Goal: Navigation & Orientation: Find specific page/section

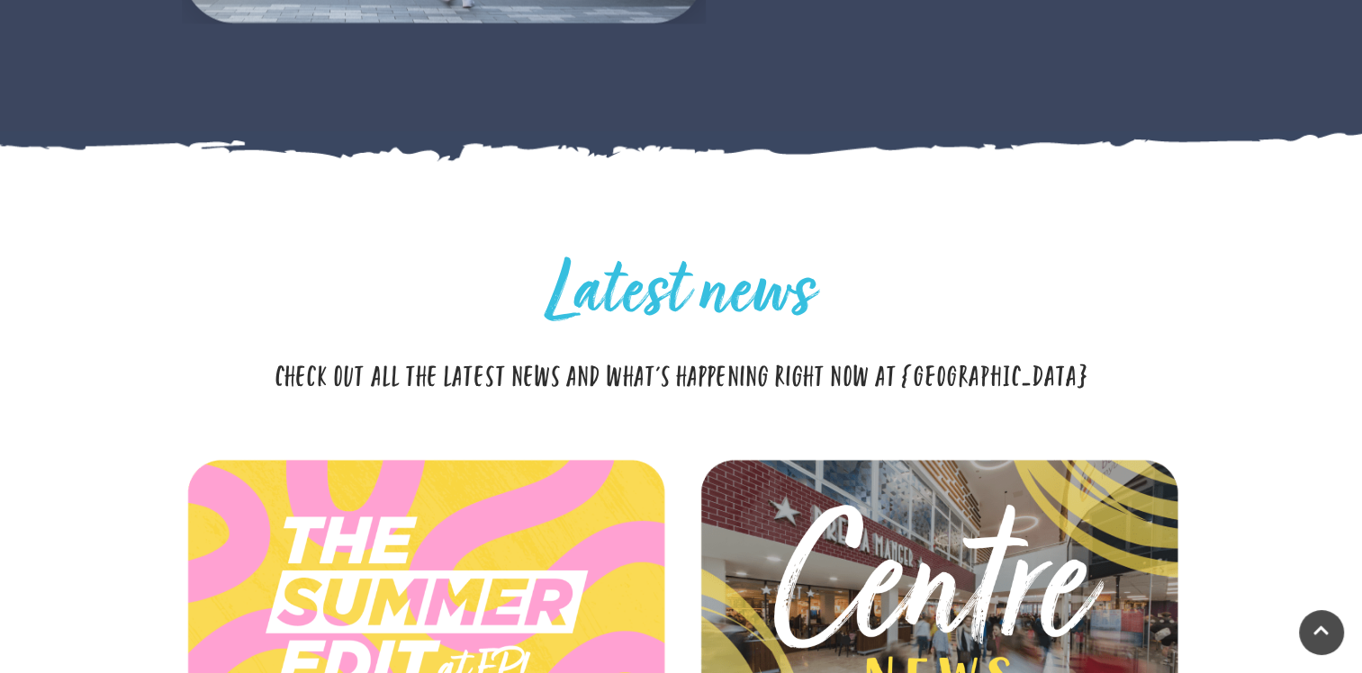
scroll to position [3781, 0]
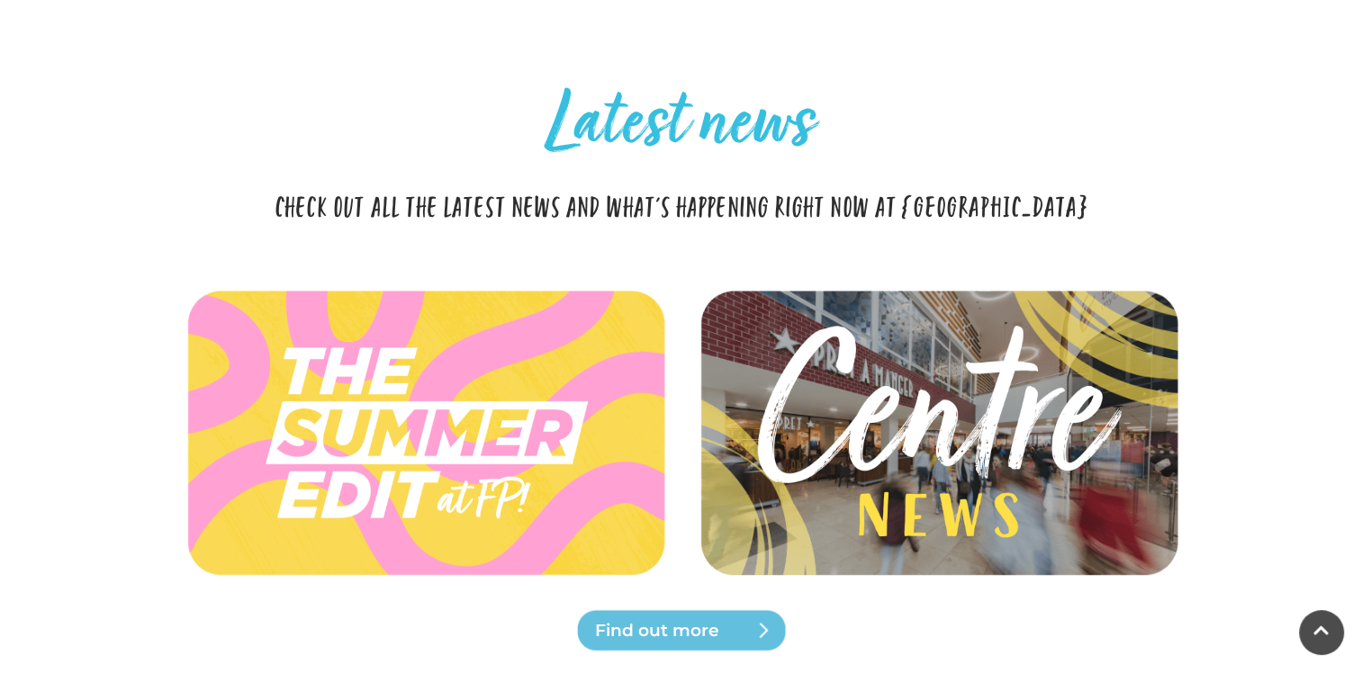
click at [860, 494] on img at bounding box center [938, 433] width 535 height 240
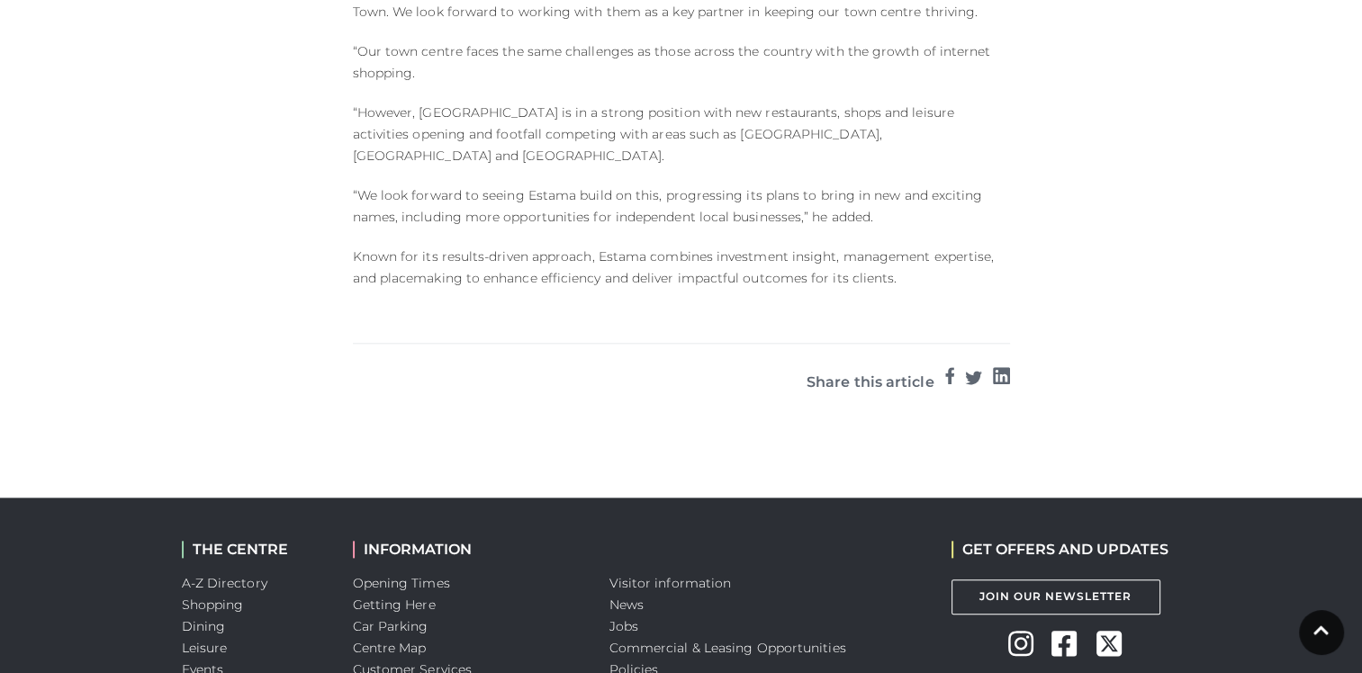
scroll to position [2050, 0]
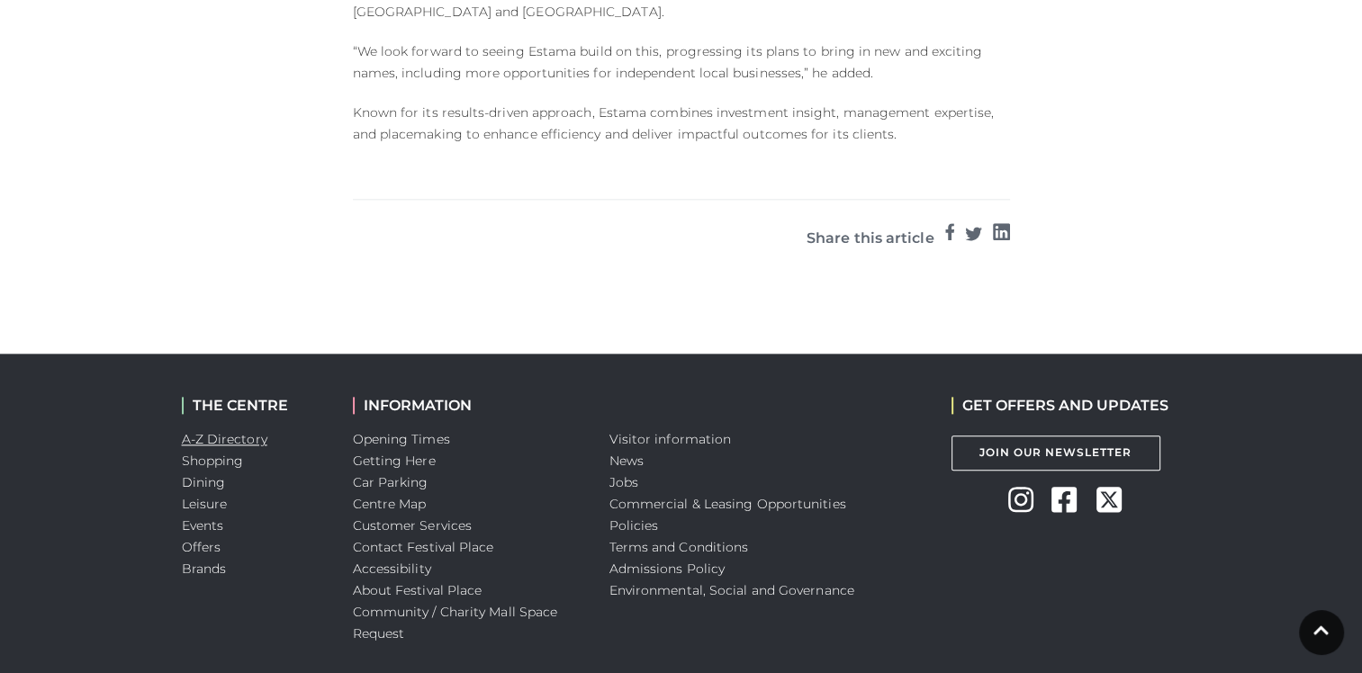
click at [216, 431] on link "A-Z Directory" at bounding box center [225, 439] width 86 height 16
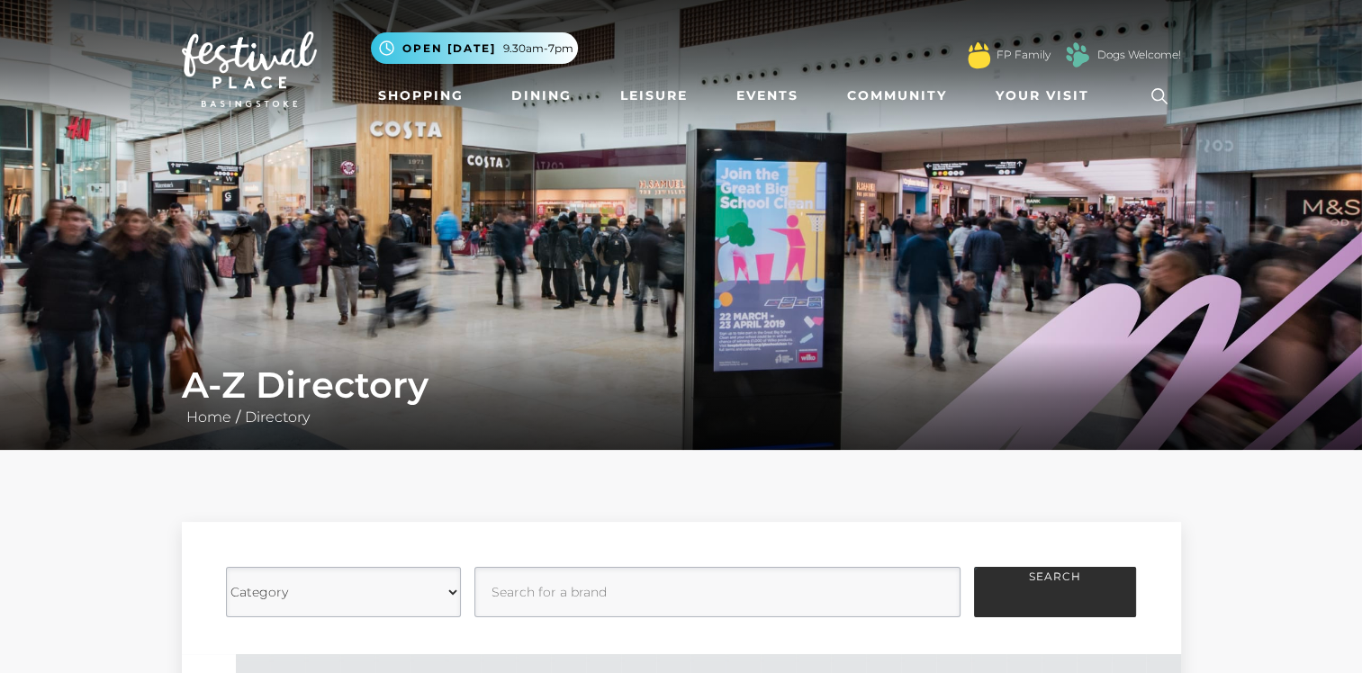
click at [743, 74] on div ".st5{fill:none;stroke:#FFFFFF;stroke-width:2.29;stroke-miterlimit:10;} Open [DA…" at bounding box center [776, 49] width 810 height 54
click at [771, 94] on link "Events" at bounding box center [767, 95] width 77 height 33
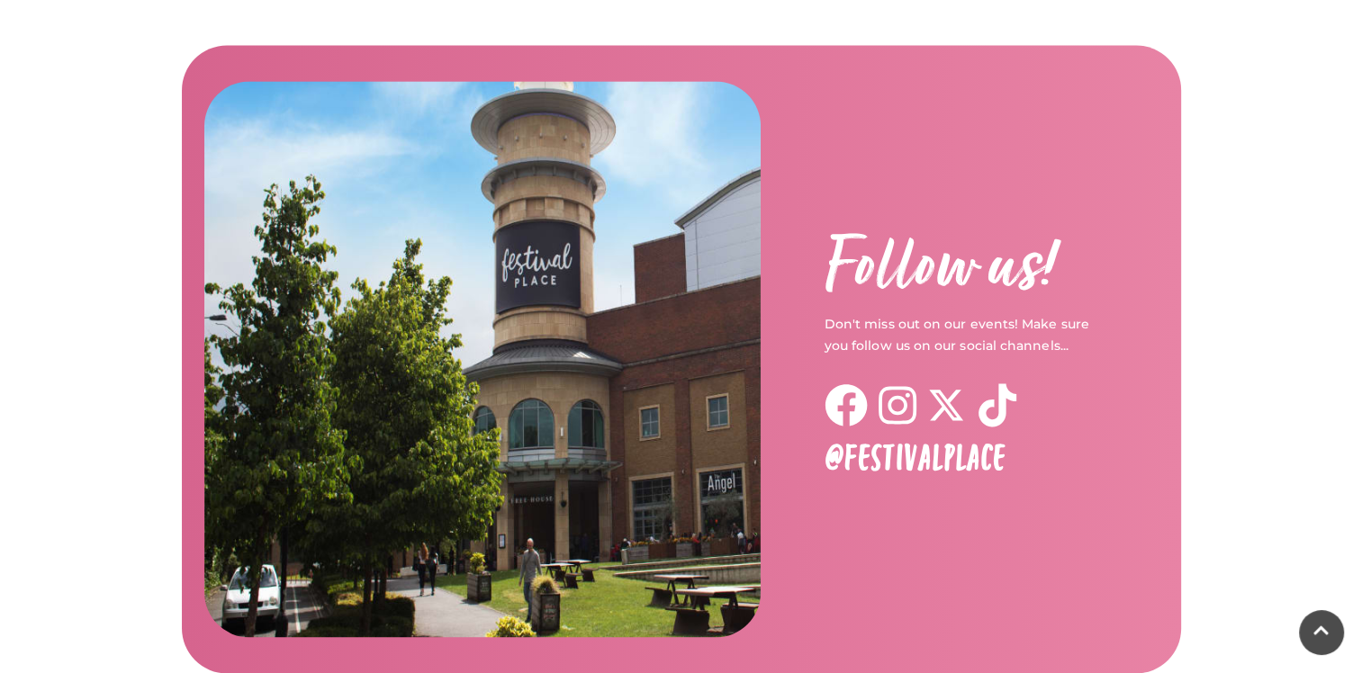
scroll to position [2943, 0]
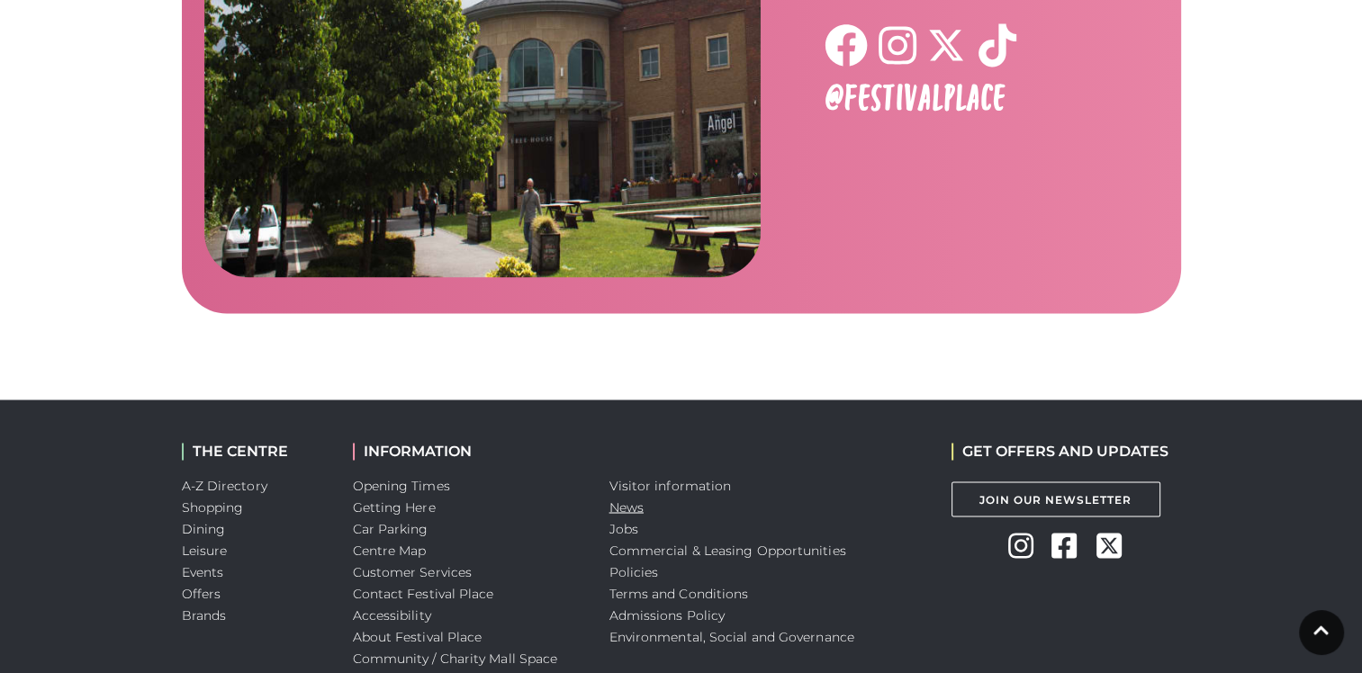
click at [623, 499] on link "News" at bounding box center [626, 507] width 34 height 16
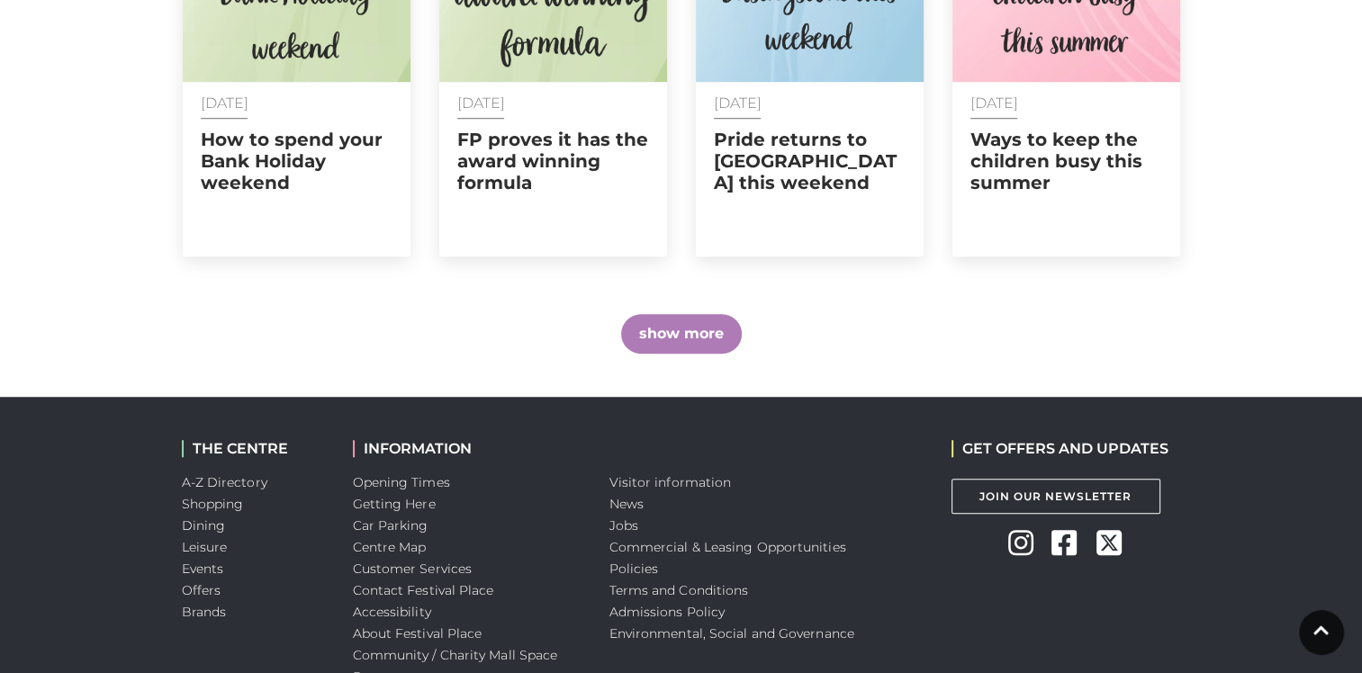
scroll to position [1415, 0]
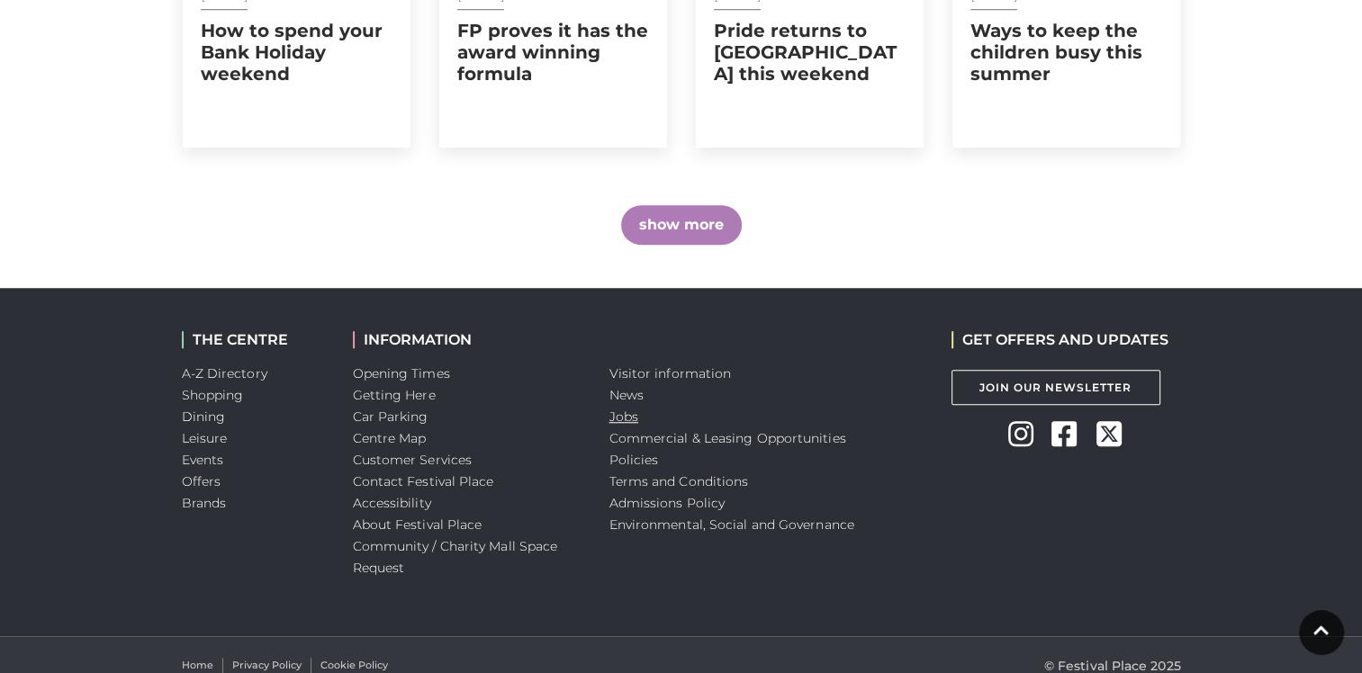
click at [628, 409] on link "Jobs" at bounding box center [623, 417] width 29 height 16
